Goal: Information Seeking & Learning: Check status

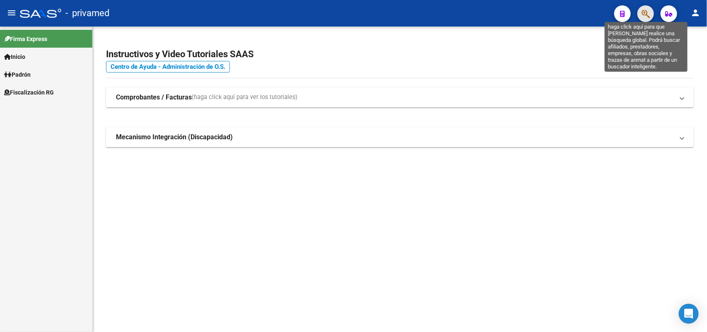
click at [644, 13] on icon "button" at bounding box center [645, 14] width 8 height 10
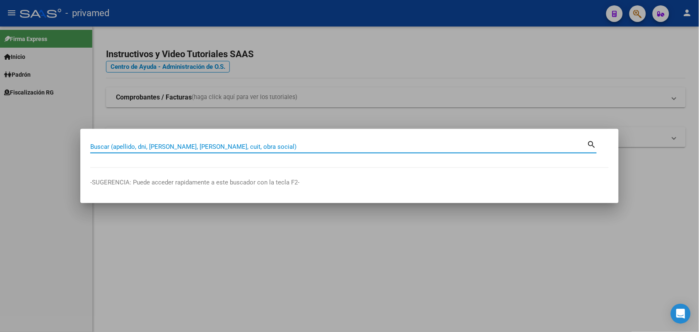
paste input "20335164807"
type input "20335164807"
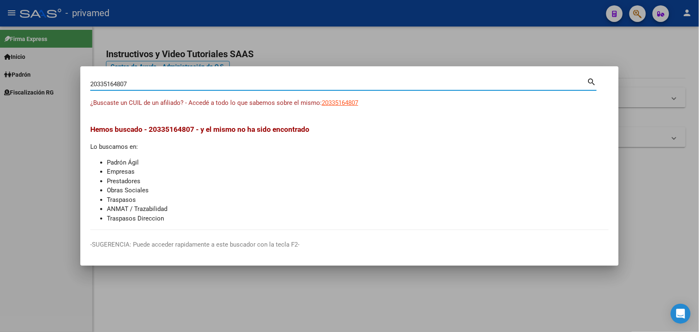
drag, startPoint x: 669, startPoint y: 201, endPoint x: 670, endPoint y: 195, distance: 6.3
click at [670, 199] on div at bounding box center [349, 166] width 699 height 332
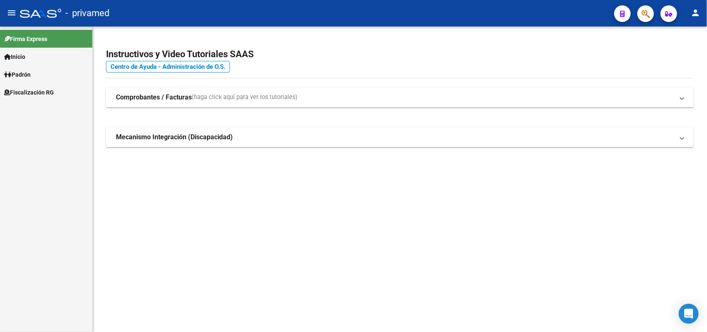
click at [655, 7] on mat-toolbar "menu - privamed person" at bounding box center [353, 13] width 707 height 27
click at [650, 10] on button "button" at bounding box center [645, 13] width 17 height 17
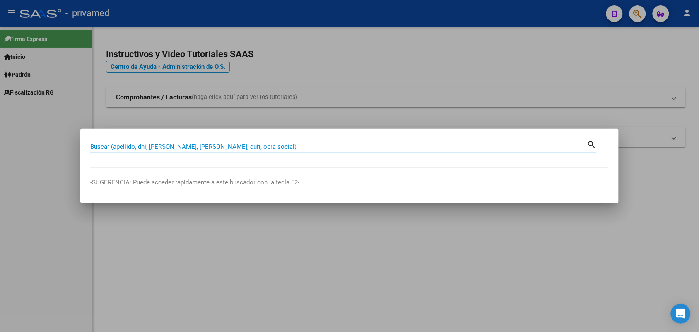
paste input "27252420725"
type input "27252420725"
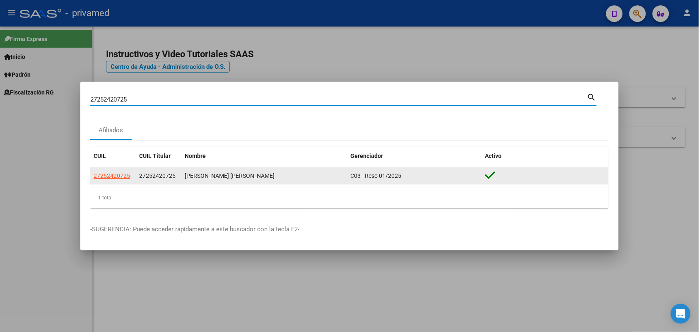
click at [130, 176] on div "27252420725" at bounding box center [113, 176] width 39 height 10
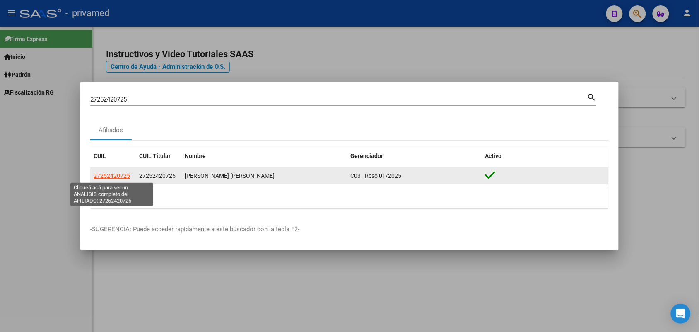
click at [117, 178] on span "27252420725" at bounding box center [112, 175] width 36 height 7
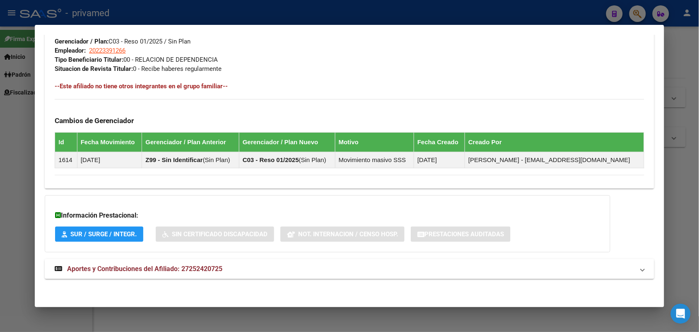
scroll to position [419, 0]
click at [266, 271] on mat-panel-title "Aportes y Contribuciones del Afiliado: 27252420725" at bounding box center [344, 268] width 579 height 10
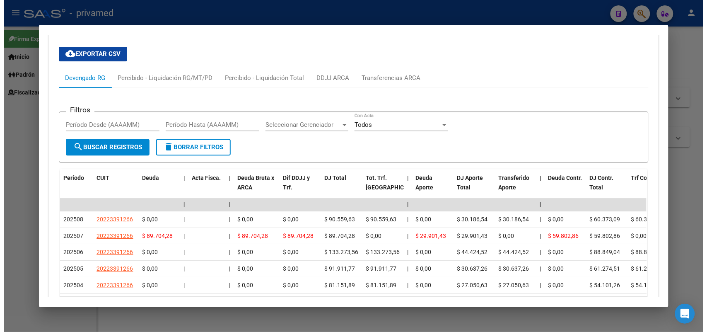
scroll to position [743, 0]
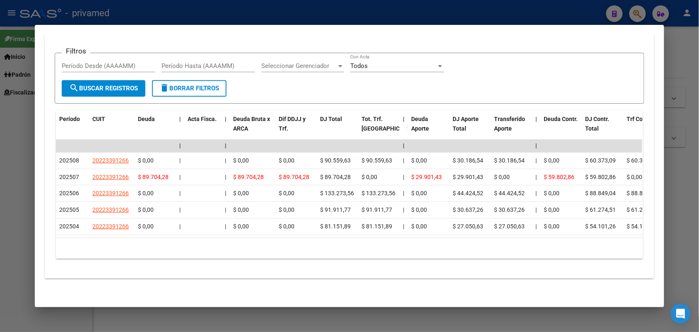
click at [684, 81] on div at bounding box center [349, 166] width 699 height 332
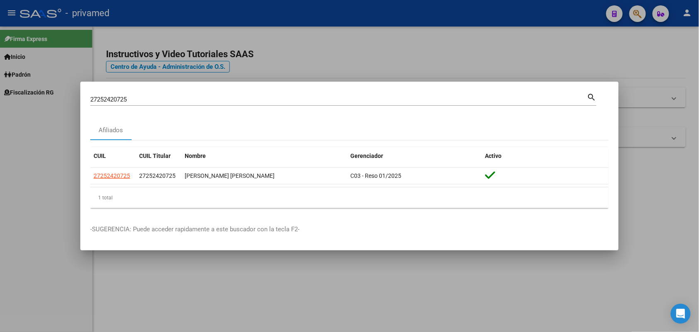
click at [640, 9] on div at bounding box center [349, 166] width 699 height 332
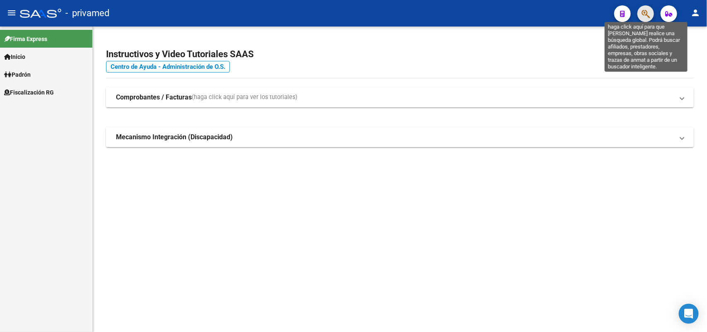
click at [641, 11] on icon "button" at bounding box center [645, 14] width 8 height 10
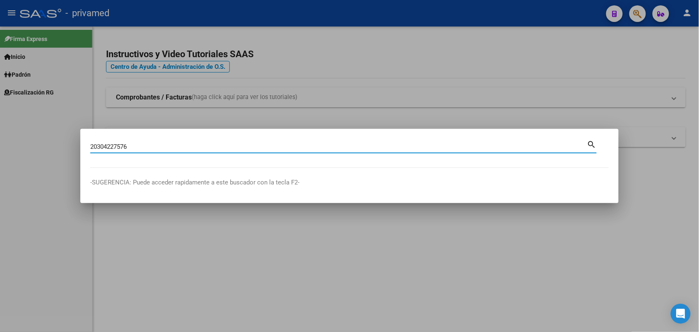
type input "20304227576"
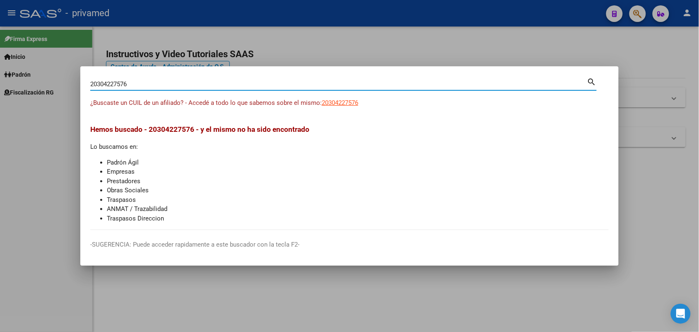
click at [641, 214] on div at bounding box center [349, 166] width 699 height 332
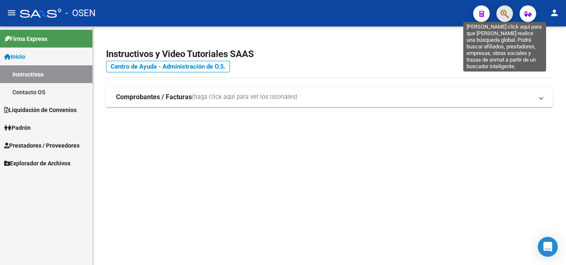
click at [502, 19] on icon "button" at bounding box center [504, 14] width 8 height 10
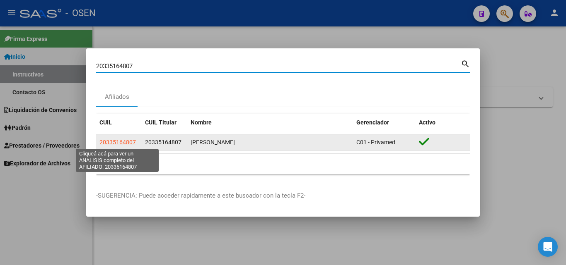
click at [119, 140] on span "20335164807" at bounding box center [117, 142] width 36 height 7
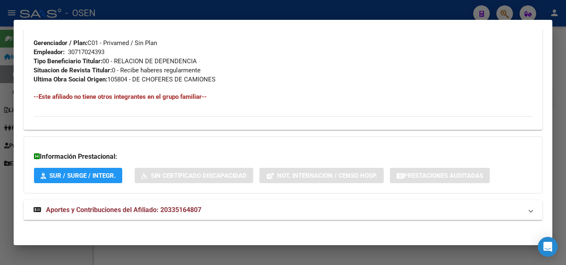
scroll to position [415, 0]
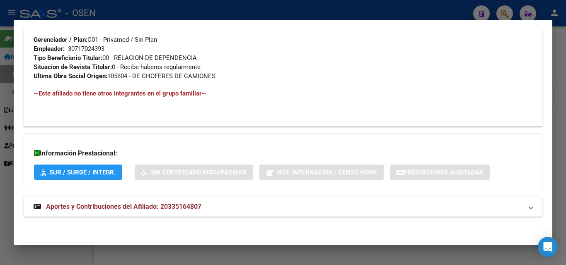
click at [205, 205] on mat-panel-title "Aportes y Contribuciones del Afiliado: 20335164807" at bounding box center [278, 207] width 489 height 10
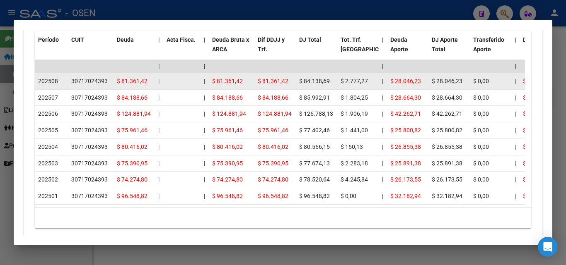
scroll to position [749, 0]
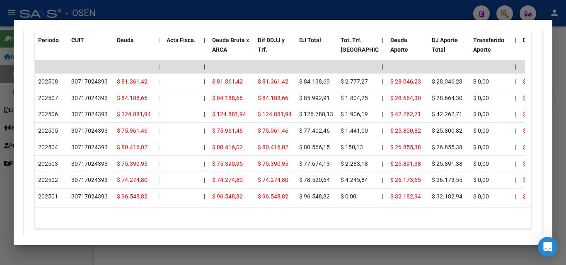
click at [559, 90] on div at bounding box center [283, 132] width 566 height 265
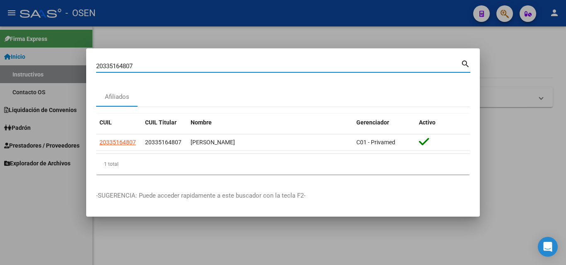
click at [368, 66] on input "20335164807" at bounding box center [278, 66] width 364 height 7
type input "2033516480"
drag, startPoint x: 368, startPoint y: 66, endPoint x: 323, endPoint y: 75, distance: 45.2
click at [323, 75] on div "2033516480 Buscar (apellido, dni, cuil, [PERSON_NAME], cuit, obra social) search" at bounding box center [283, 69] width 374 height 22
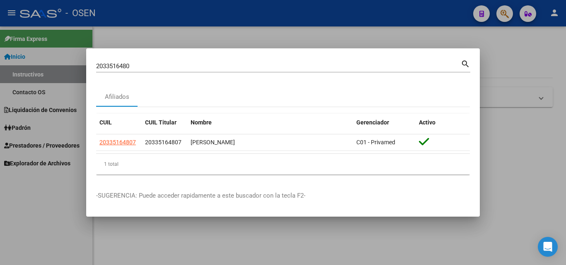
click at [325, 67] on input "2033516480" at bounding box center [278, 66] width 364 height 7
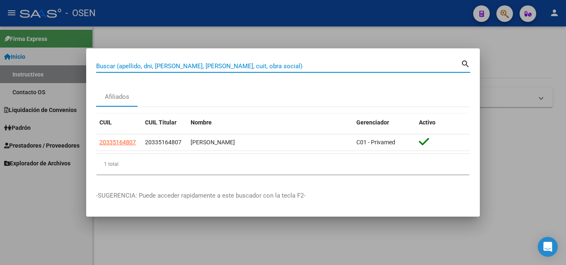
paste input "20304227576"
type input "20304227576"
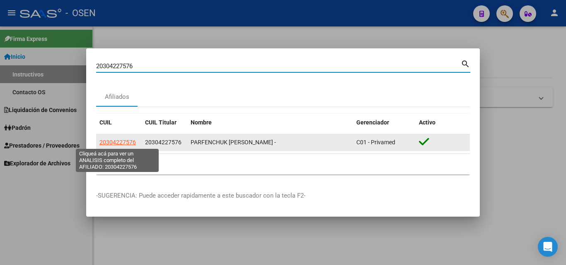
click at [125, 141] on span "20304227576" at bounding box center [117, 142] width 36 height 7
type textarea "20304227576"
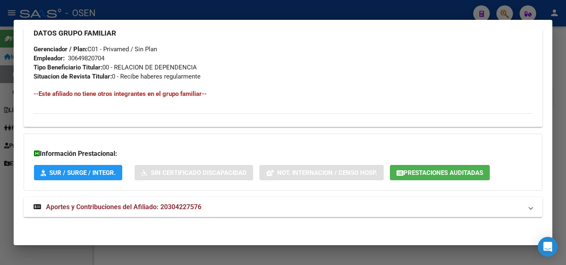
scroll to position [406, 0]
click at [189, 201] on mat-expansion-panel-header "Aportes y Contribuciones del Afiliado: 20304227576" at bounding box center [283, 207] width 518 height 20
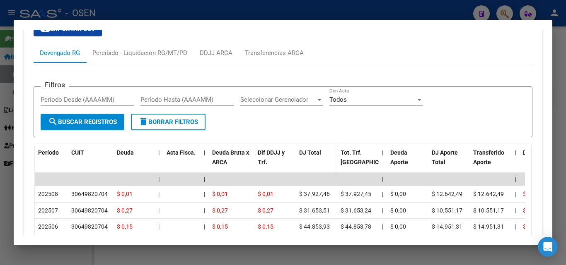
scroll to position [567, 0]
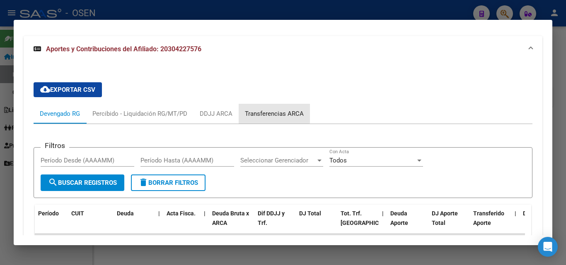
click at [271, 113] on div "Transferencias ARCA" at bounding box center [274, 113] width 59 height 9
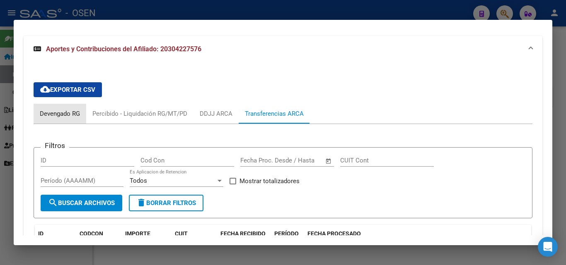
click at [69, 111] on div "Devengado RG" at bounding box center [60, 113] width 40 height 9
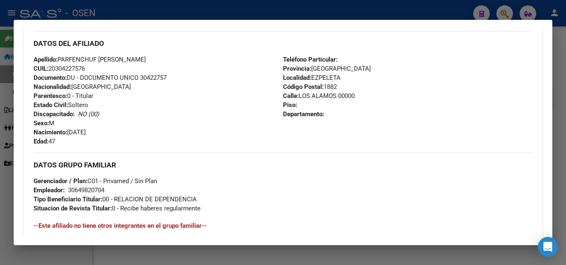
scroll to position [373, 0]
